Goal: Task Accomplishment & Management: Use online tool/utility

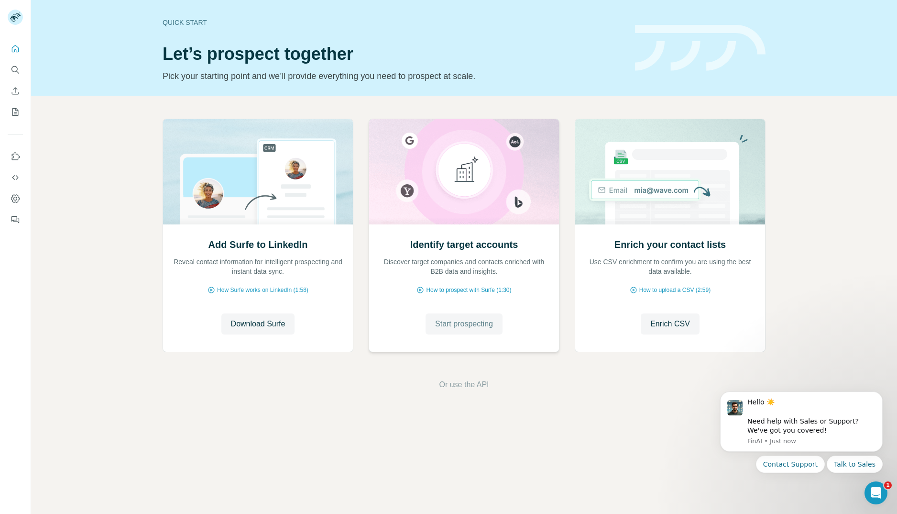
click at [473, 328] on span "Start prospecting" at bounding box center [464, 323] width 58 height 11
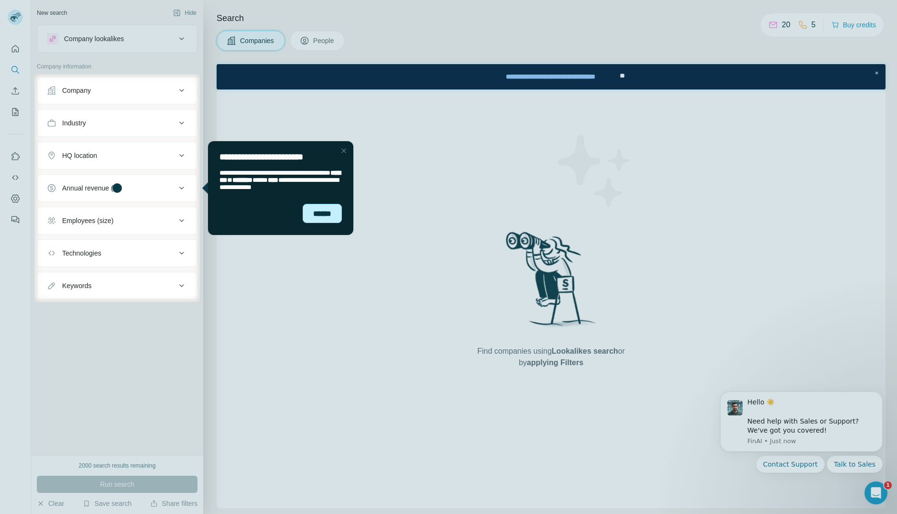
click at [329, 210] on div "******" at bounding box center [322, 213] width 39 height 19
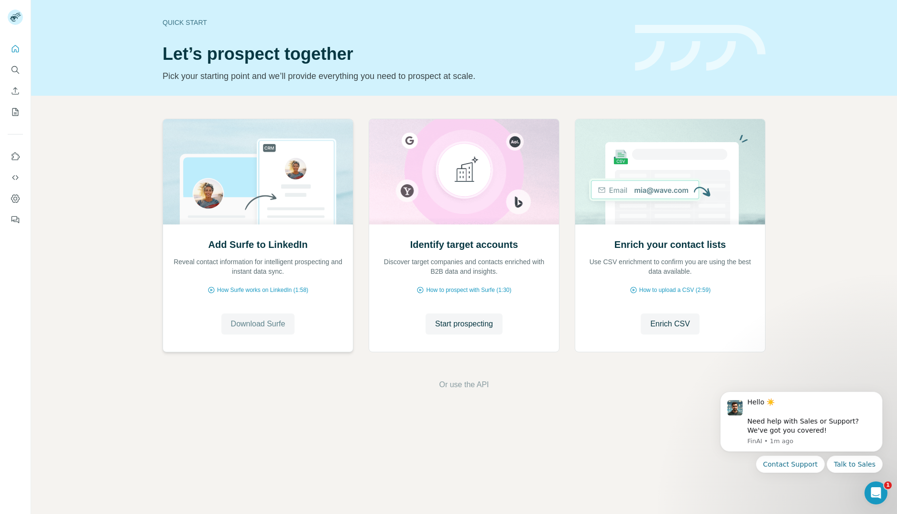
click at [254, 323] on span "Download Surfe" at bounding box center [258, 323] width 55 height 11
